Goal: Transaction & Acquisition: Obtain resource

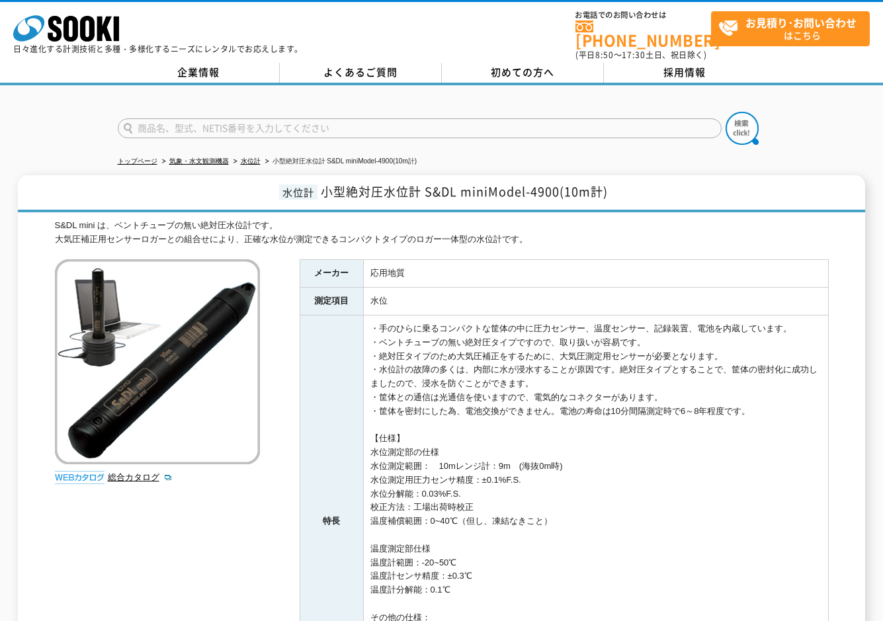
click at [658, 189] on h1 "水位計 小型絶対圧水位計 S&DL miniModel-4900(10m計)" at bounding box center [442, 193] width 848 height 37
click at [612, 148] on ul "トップページ 気象・水文観測機器 水位計 小型絶対圧水位計 S&DL miniModel-4900(10m計)" at bounding box center [442, 161] width 648 height 27
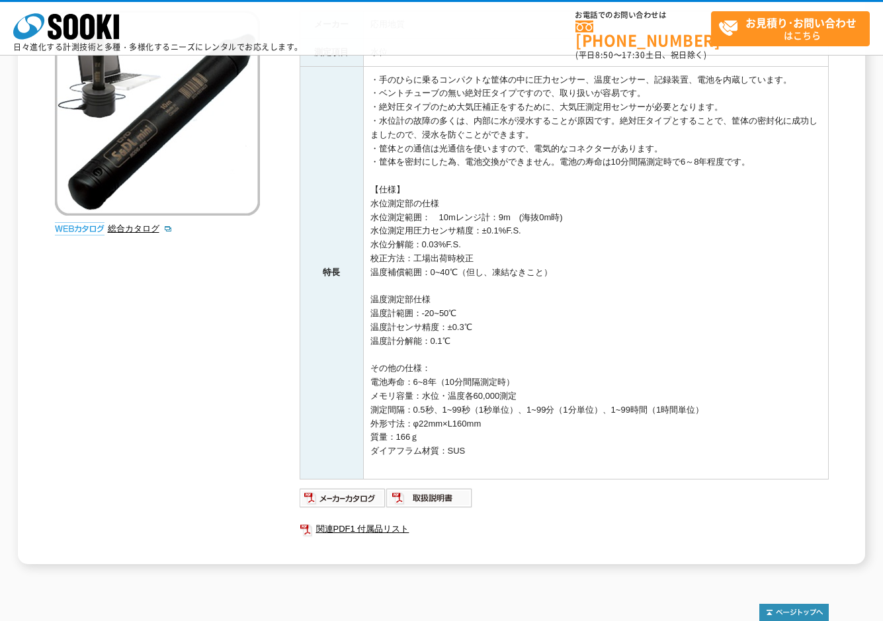
scroll to position [186, 0]
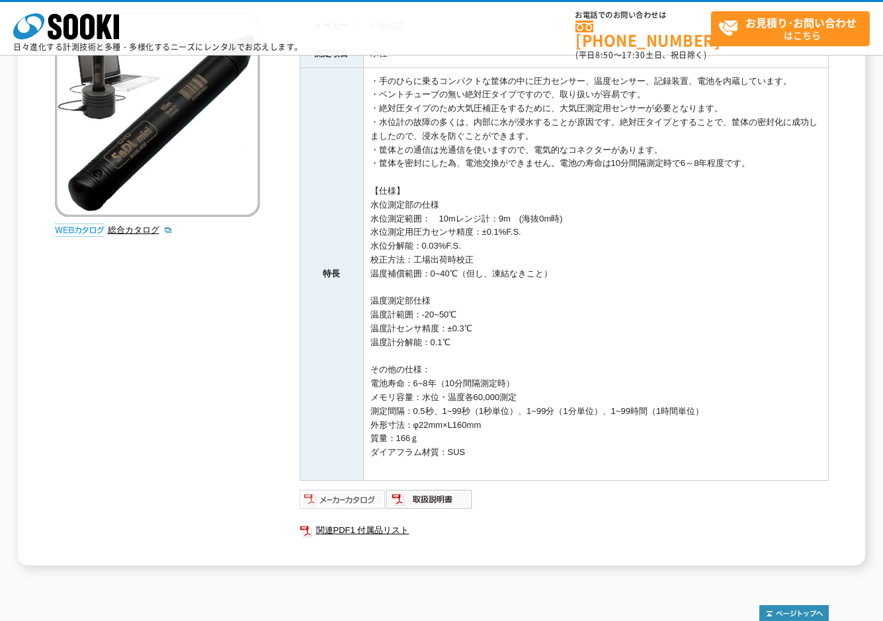
click at [341, 499] on img at bounding box center [343, 499] width 87 height 21
click at [479, 19] on div "株式会社 ソーキ spMenu 日々進化する計測技術と多種・多様化するニーズにレンタルでお応えします。 お電話でのお問い合わせは 0120-856-990 (…" at bounding box center [441, 32] width 883 height 60
click at [647, 247] on td "・手のひらに乗るコンパクトな筐体の中に圧力センサー、温度センサー、記録装置、電池を内蔵しています。 ・ベントチューブの無い絶対圧タイプですので、取り扱いが容易…" at bounding box center [595, 273] width 465 height 413
click at [263, 350] on div "S&DL mini は、ベントチューブの無い絶対圧水位計です。 大気圧補正用センサーロガーとの組合せにより、正確な水位が測定できるコンパクトタイプのロガー一体…" at bounding box center [442, 268] width 774 height 594
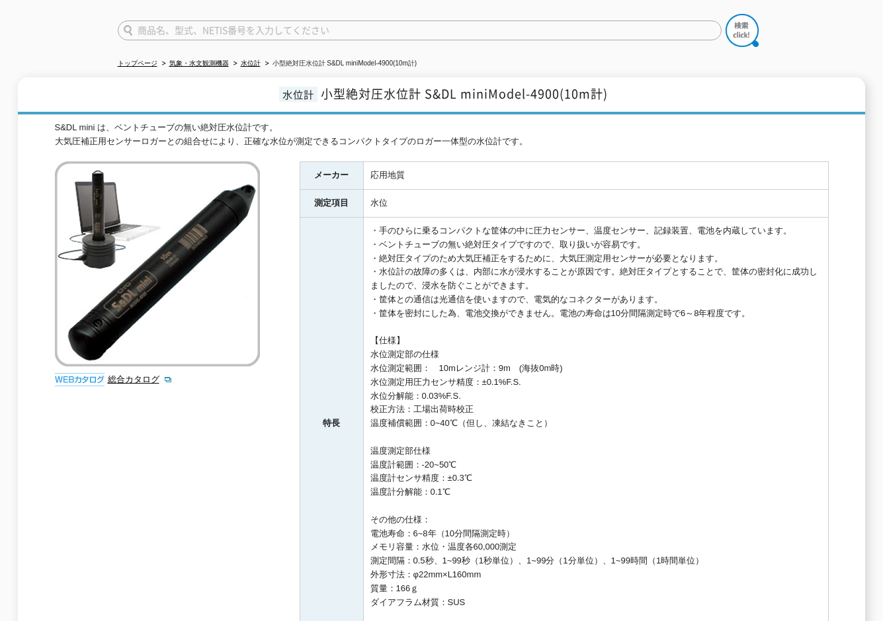
scroll to position [0, 0]
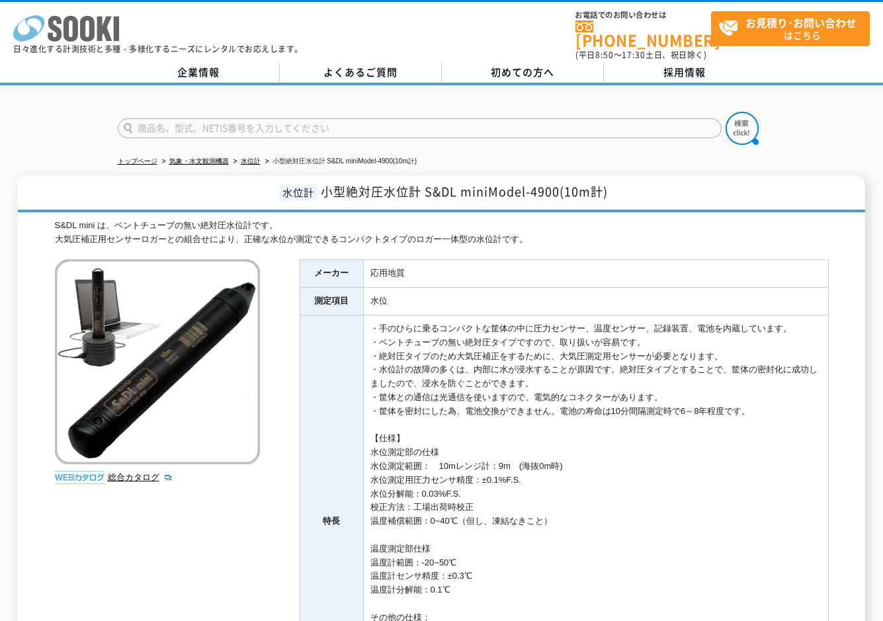
click at [64, 26] on icon at bounding box center [70, 29] width 15 height 26
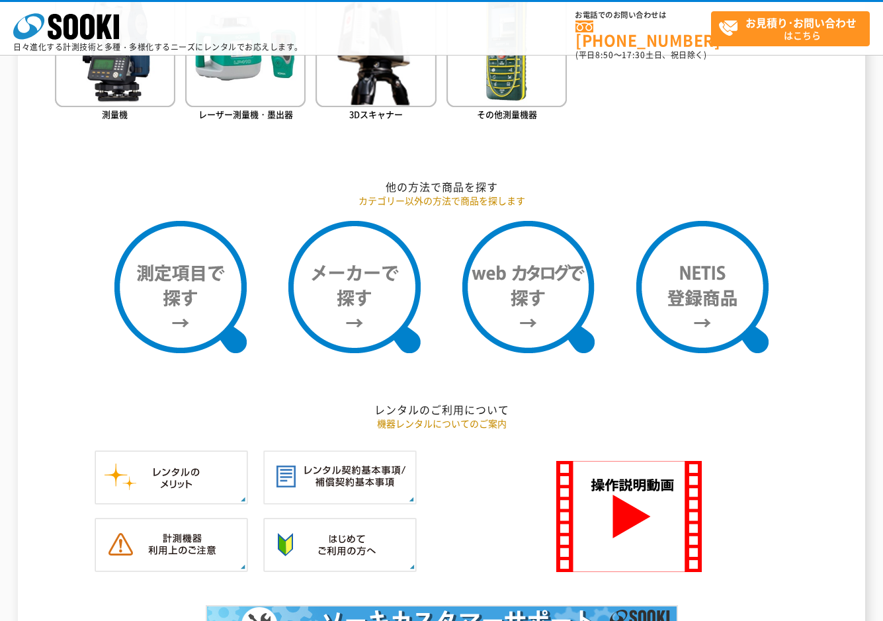
scroll to position [1058, 0]
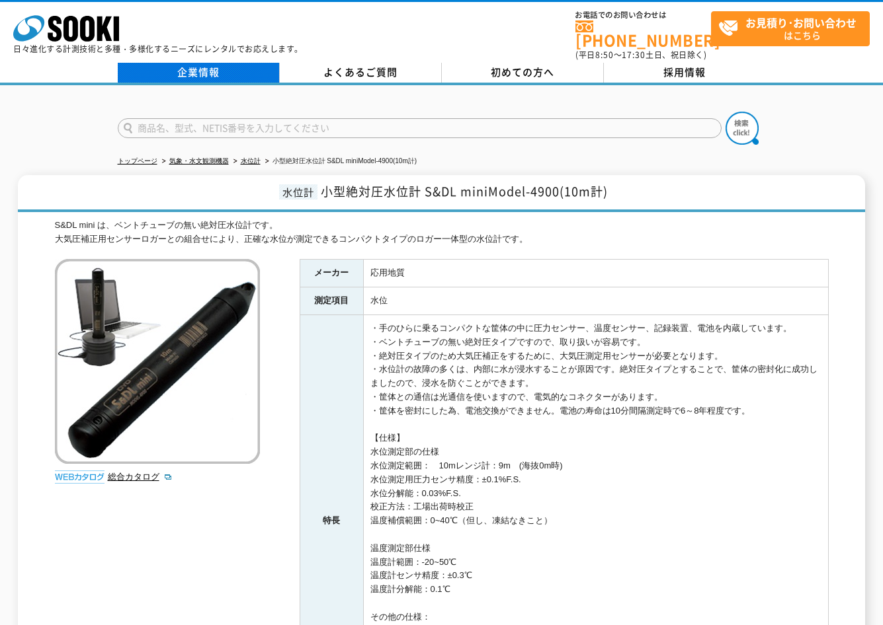
click at [220, 63] on link "企業情報" at bounding box center [199, 73] width 162 height 20
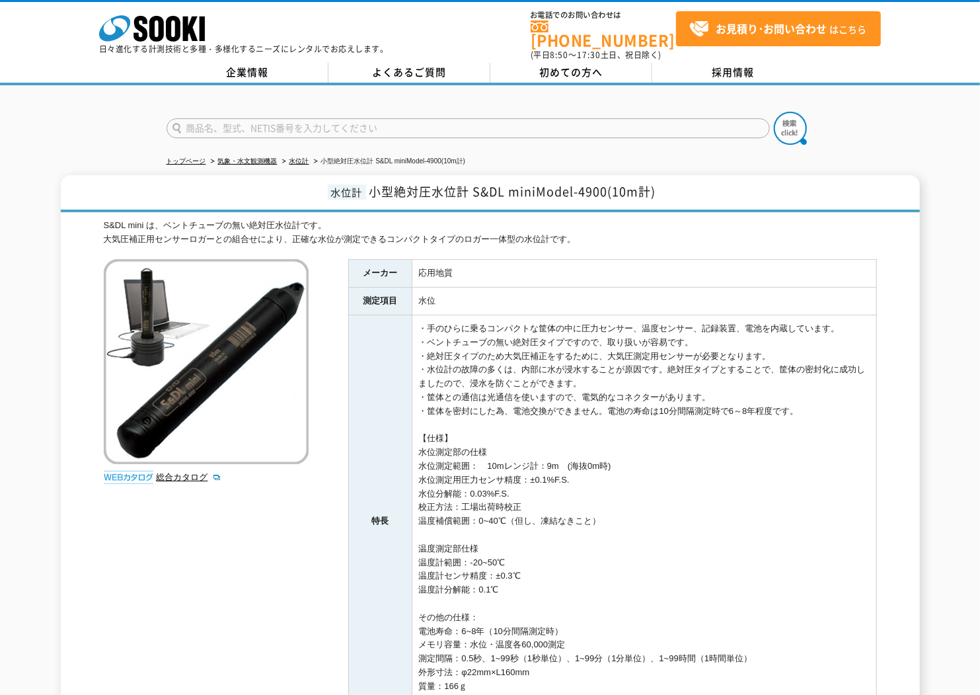
click at [282, 532] on div "S&DL mini は、ベントチューブの無い絶対圧水位計です。 大気圧補正用センサーロガーとの組合せにより、正確な水位が測定できるコンパクトタイプのロガー一体…" at bounding box center [491, 516] width 774 height 594
click at [301, 157] on link "水位計" at bounding box center [300, 160] width 20 height 7
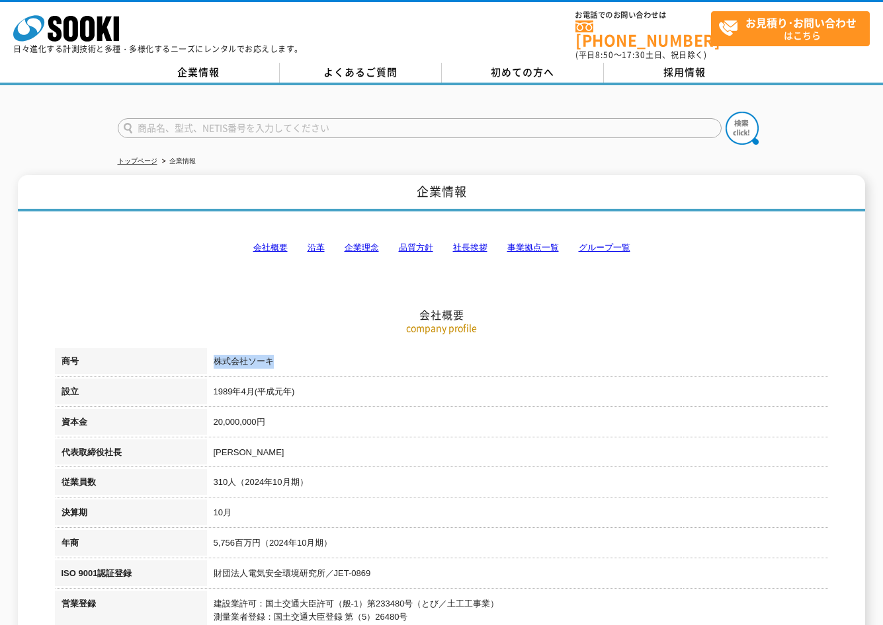
drag, startPoint x: 214, startPoint y: 351, endPoint x: 274, endPoint y: 352, distance: 60.2
click at [274, 352] on td "株式会社ソーキ" at bounding box center [517, 363] width 621 height 30
drag, startPoint x: 274, startPoint y: 352, endPoint x: 250, endPoint y: 352, distance: 23.8
copy td "株式会社ソーキ"
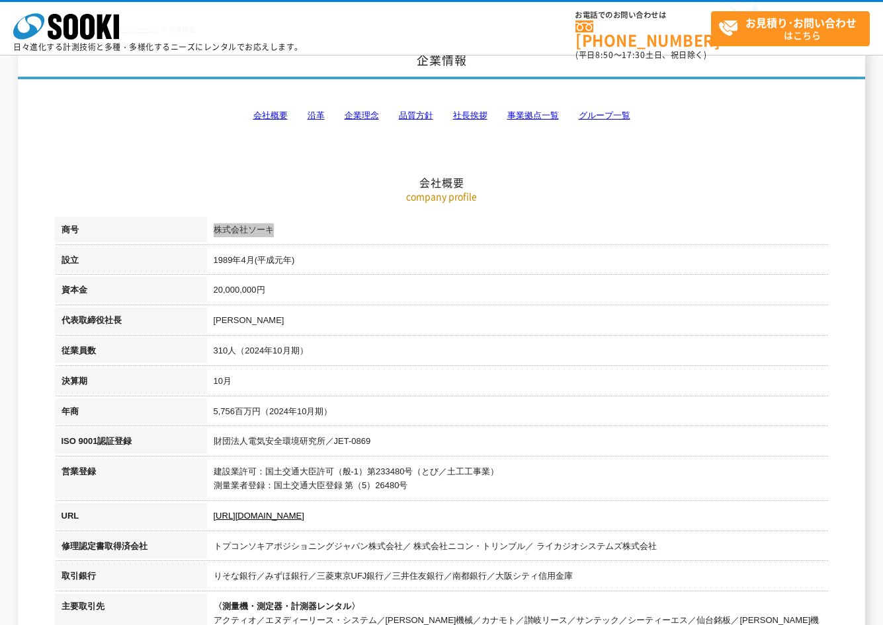
scroll to position [132, 0]
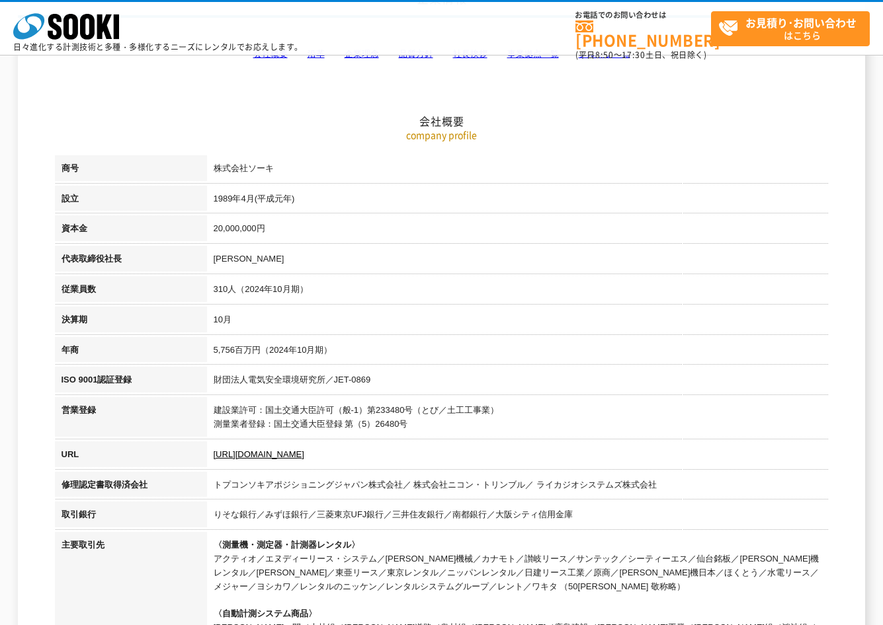
click at [541, 343] on td "5,756百万円（2024年10月期）" at bounding box center [517, 352] width 621 height 30
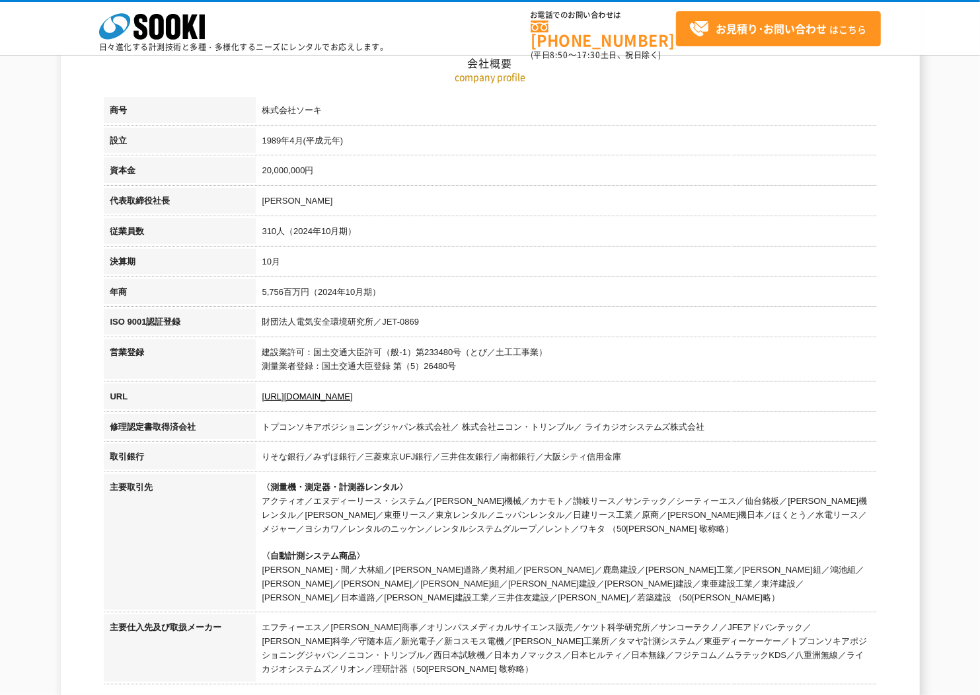
scroll to position [176, 0]
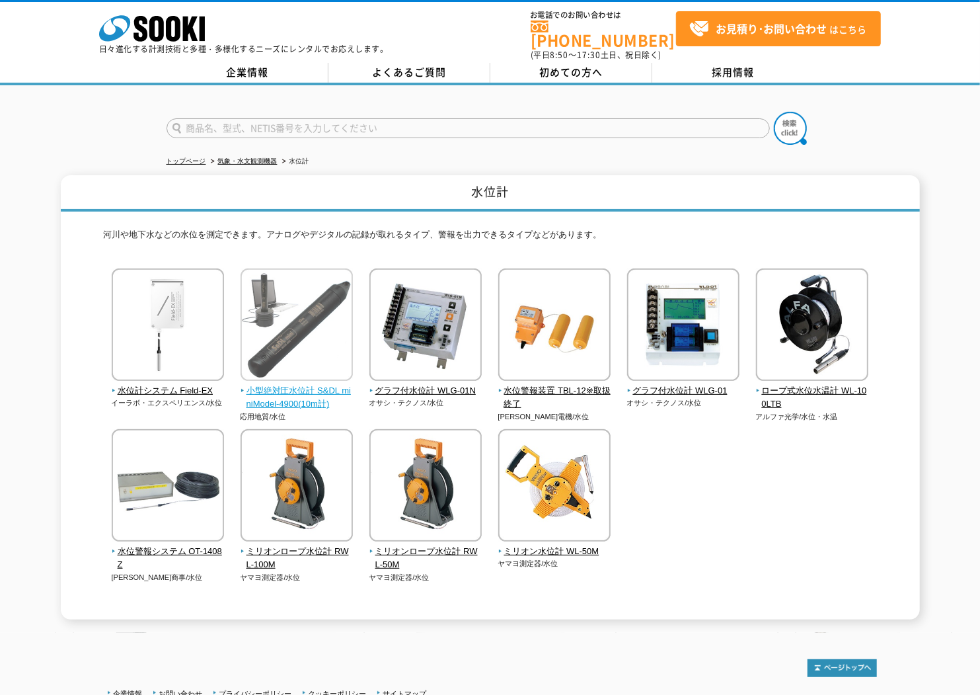
click at [307, 313] on img at bounding box center [297, 326] width 112 height 116
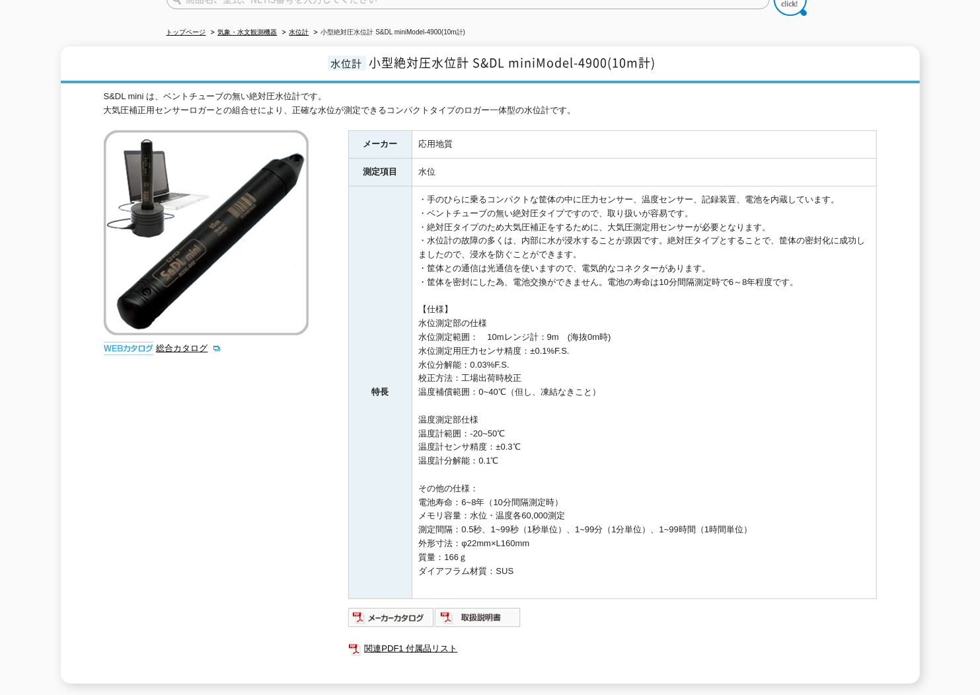
scroll to position [243, 0]
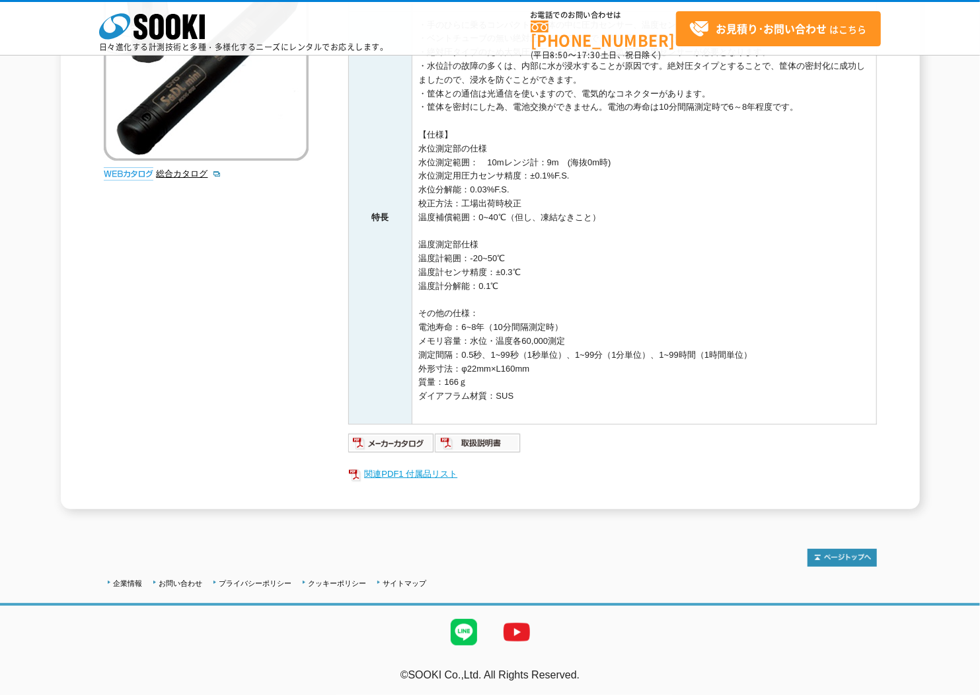
click at [403, 472] on link "関連PDF1 付属品リスト" at bounding box center [612, 473] width 529 height 17
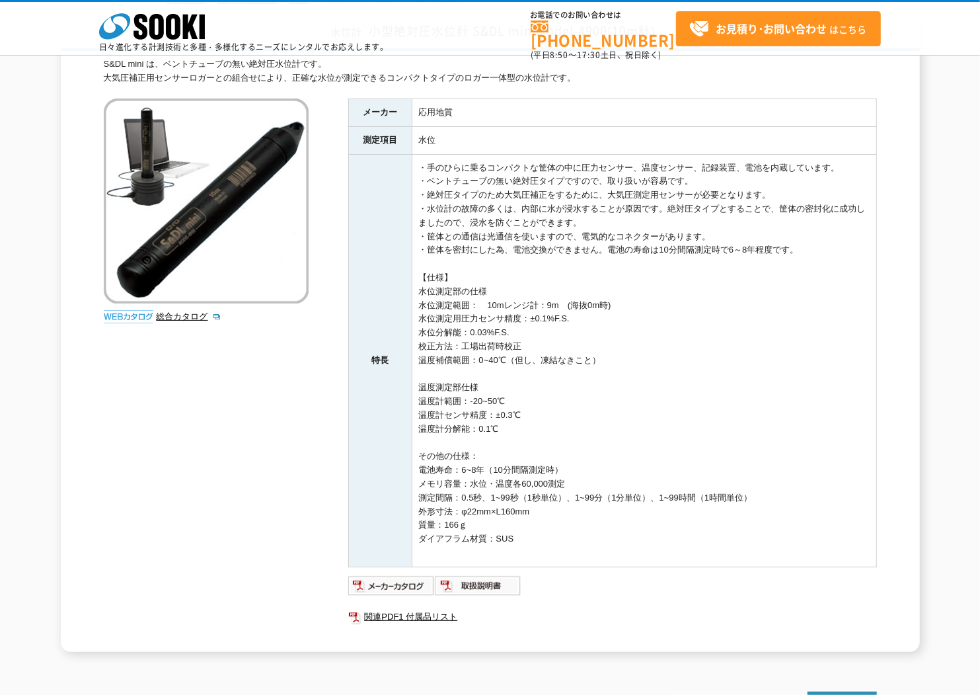
scroll to position [96, 0]
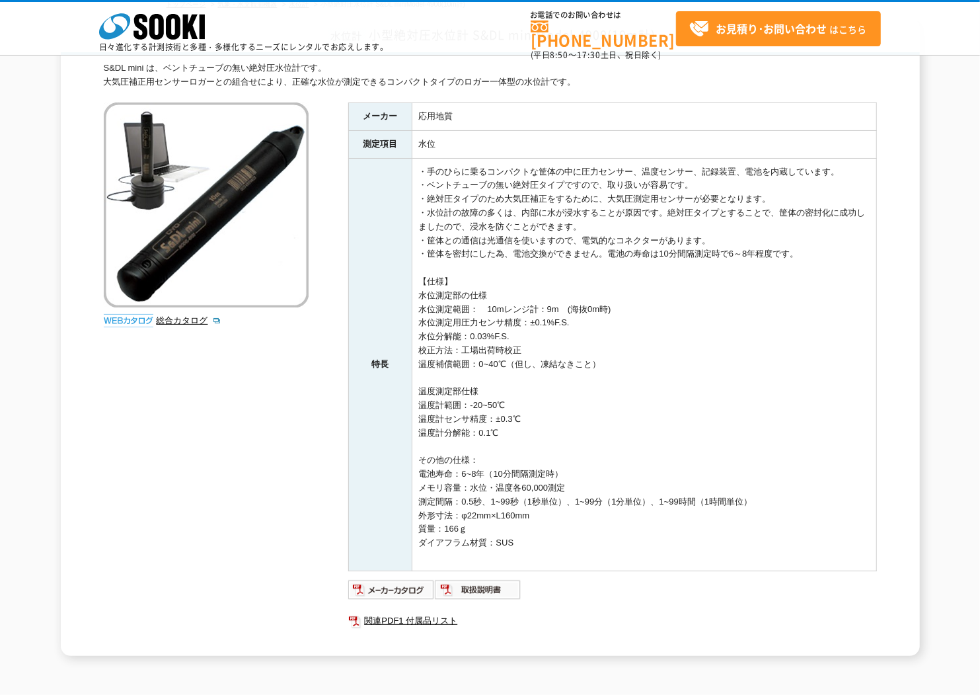
click at [648, 398] on td "・手のひらに乗るコンパクトな筐体の中に圧力センサー、温度センサー、記録装置、電池を内蔵しています。 ・ベントチューブの無い絶対圧タイプですので、取り扱いが容易…" at bounding box center [644, 364] width 465 height 413
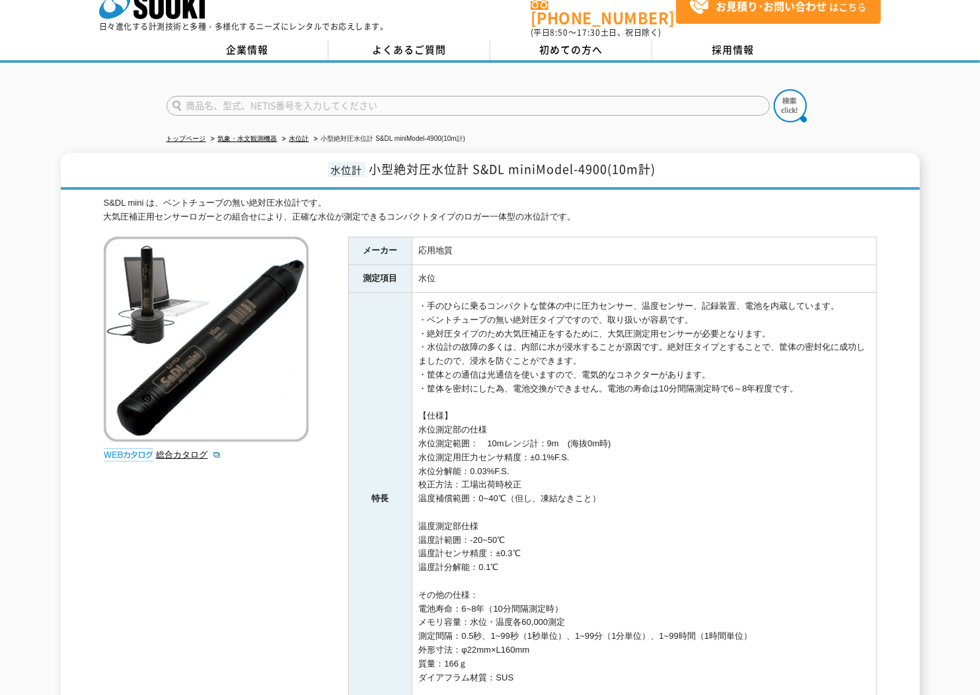
scroll to position [0, 0]
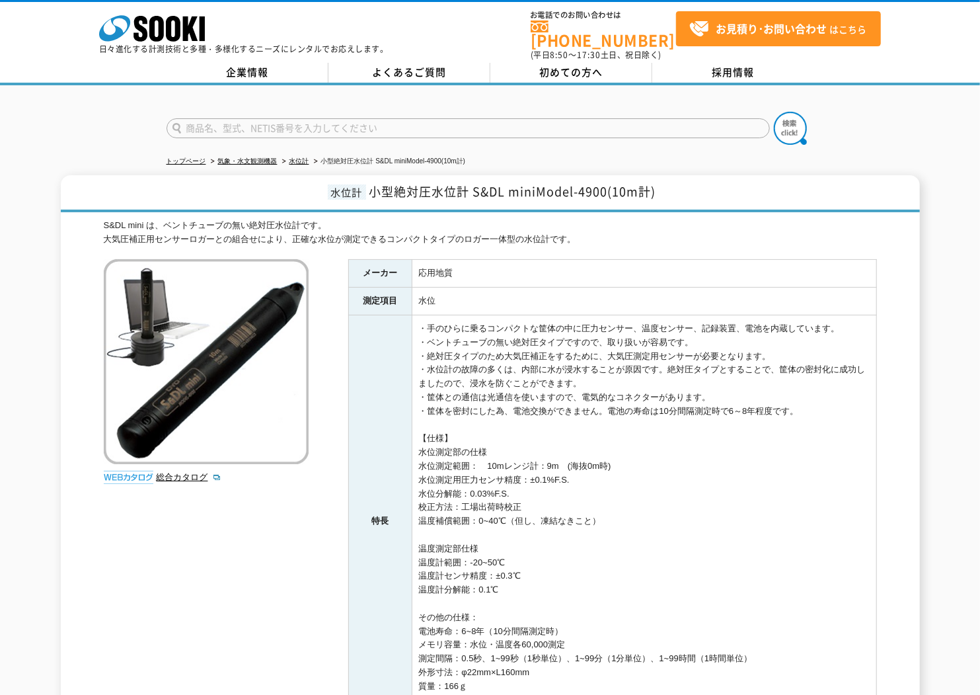
click at [598, 202] on h1 "水位計 小型絶対圧水位計 S&DL miniModel-4900(10m計)" at bounding box center [491, 193] width 860 height 37
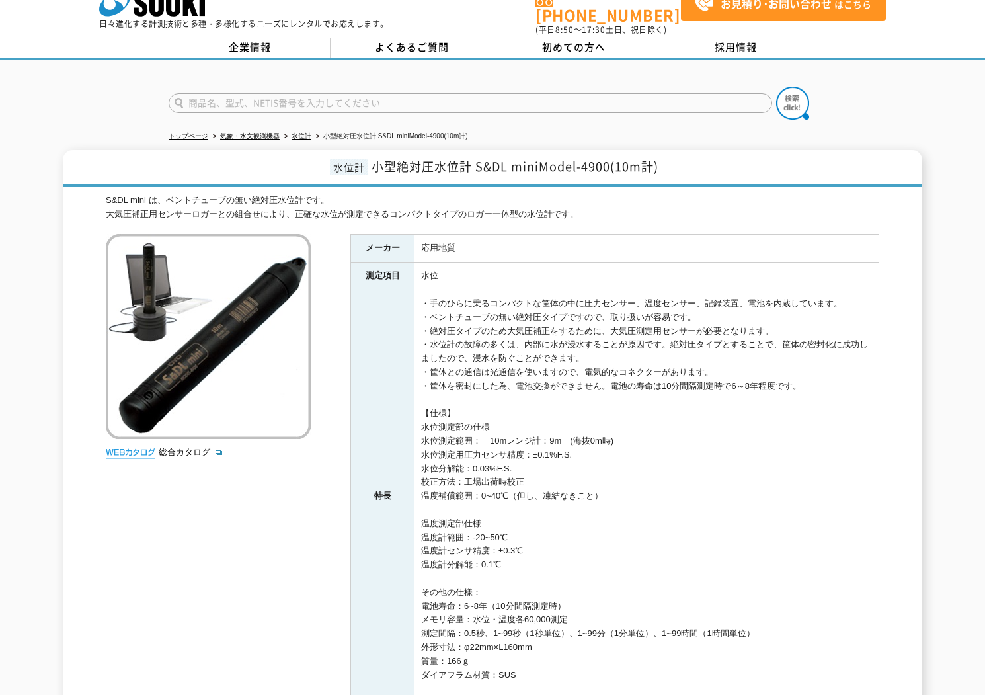
scroll to position [22, 0]
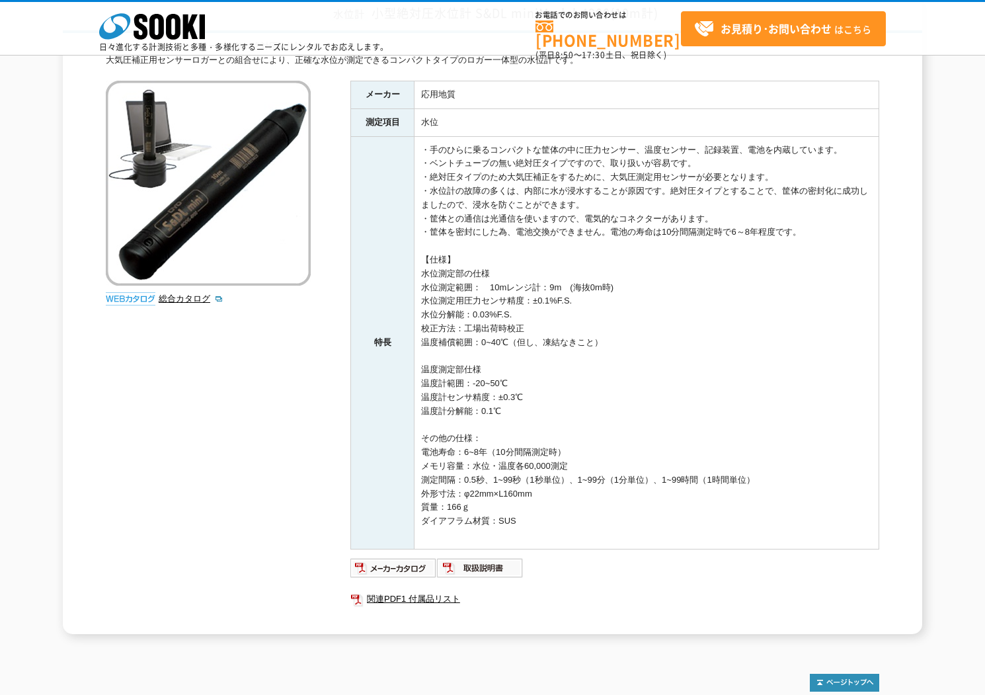
scroll to position [243, 0]
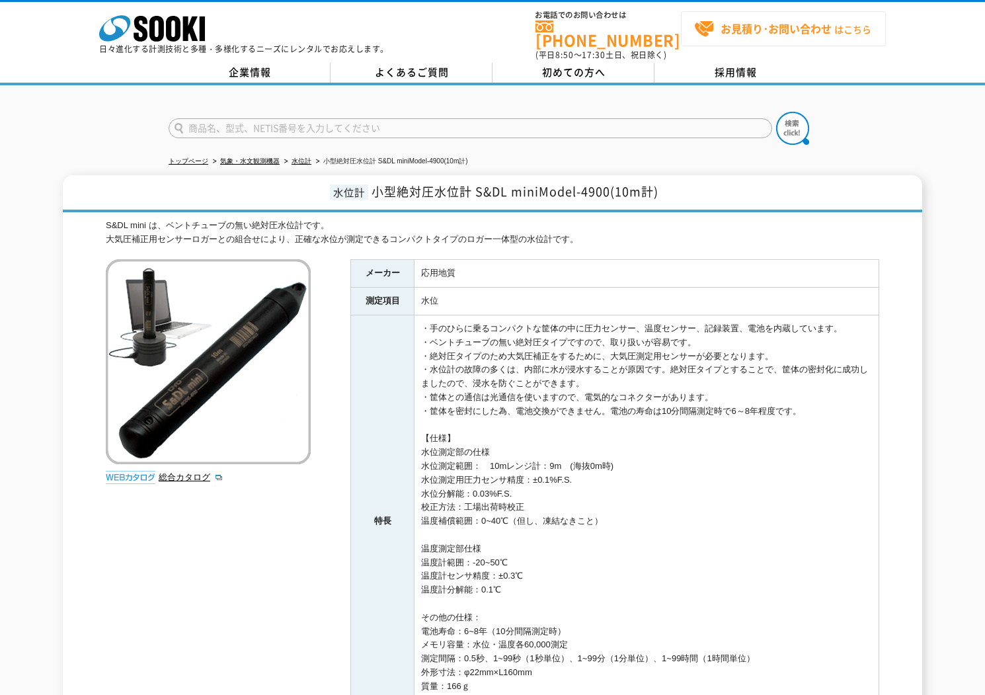
click at [752, 28] on strong "お見積り･お問い合わせ" at bounding box center [776, 28] width 111 height 16
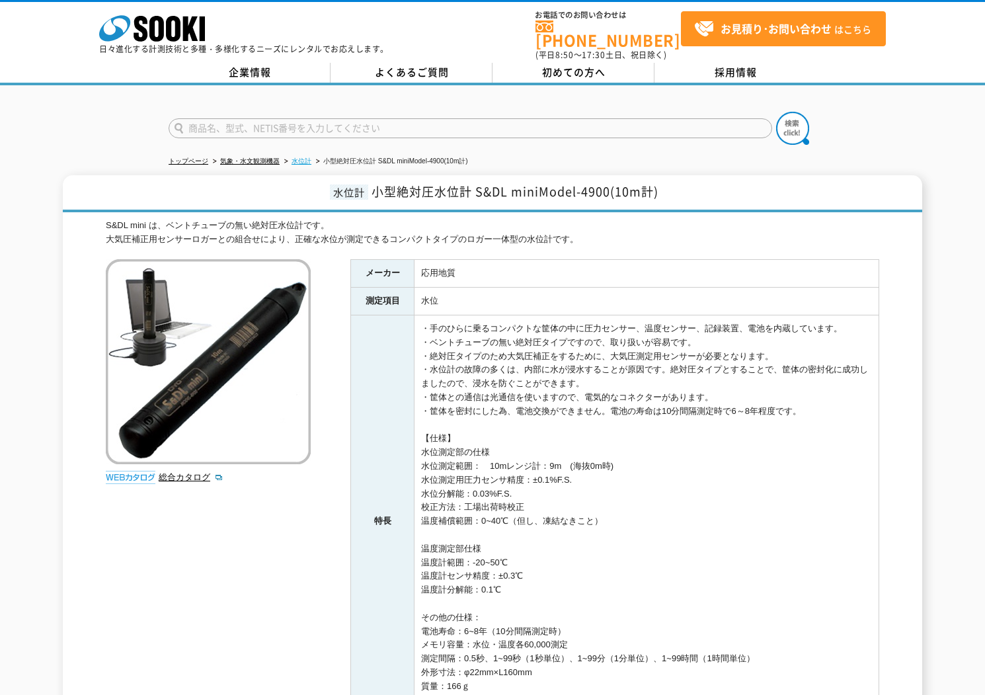
click at [300, 157] on link "水位計" at bounding box center [302, 160] width 20 height 7
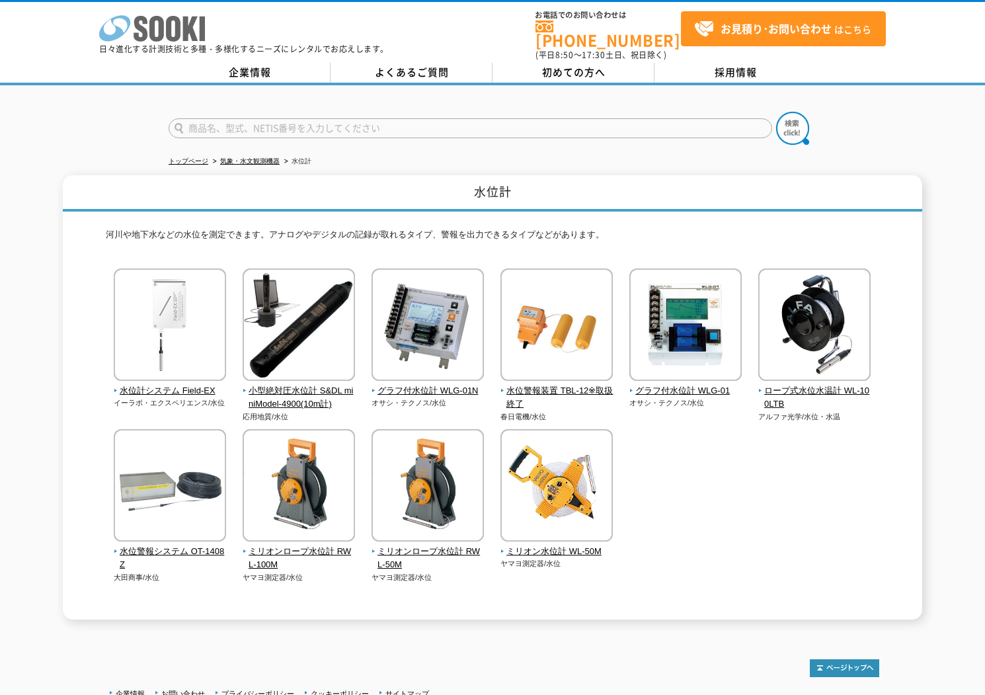
click at [138, 40] on icon at bounding box center [141, 29] width 14 height 26
